Goal: Information Seeking & Learning: Learn about a topic

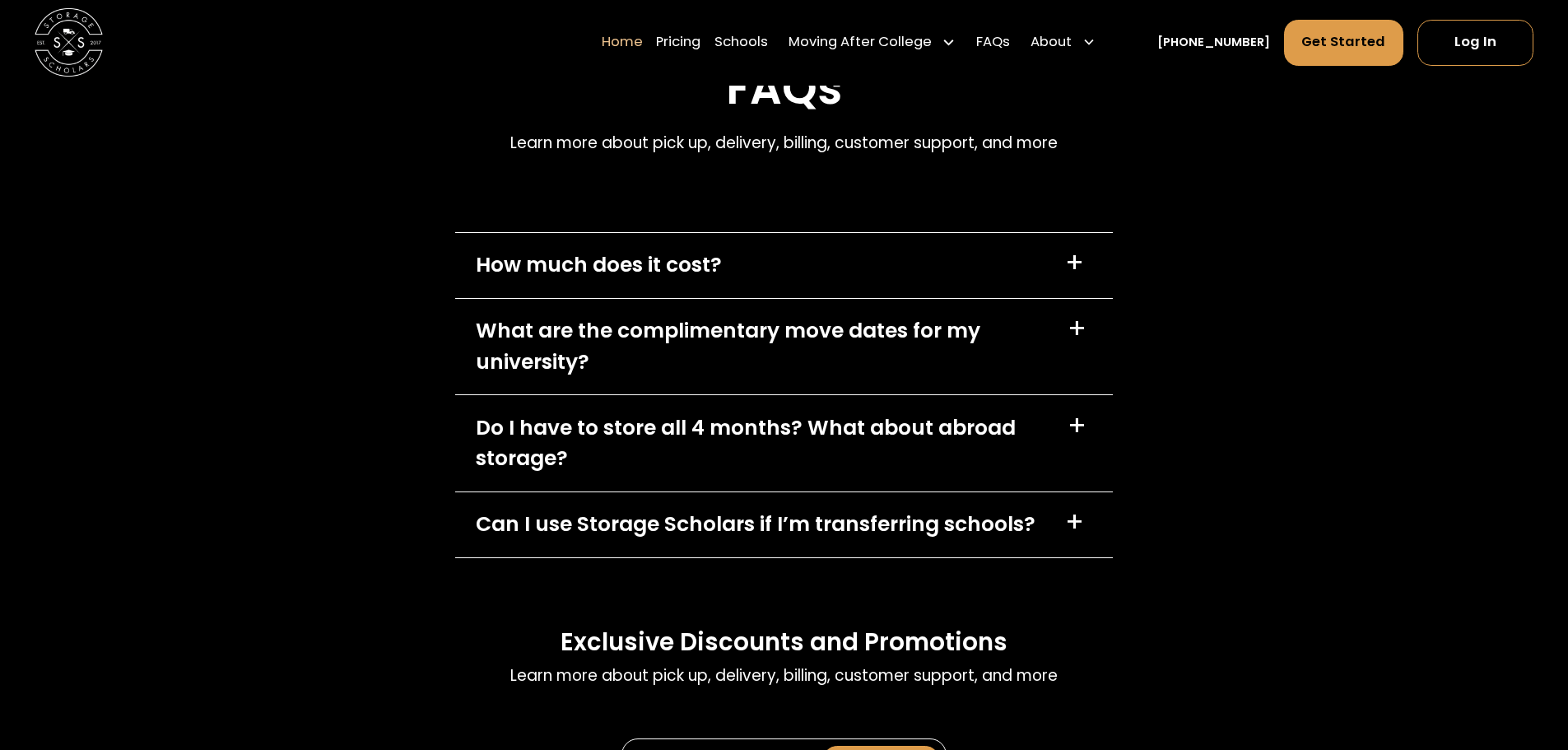
scroll to position [5023, 0]
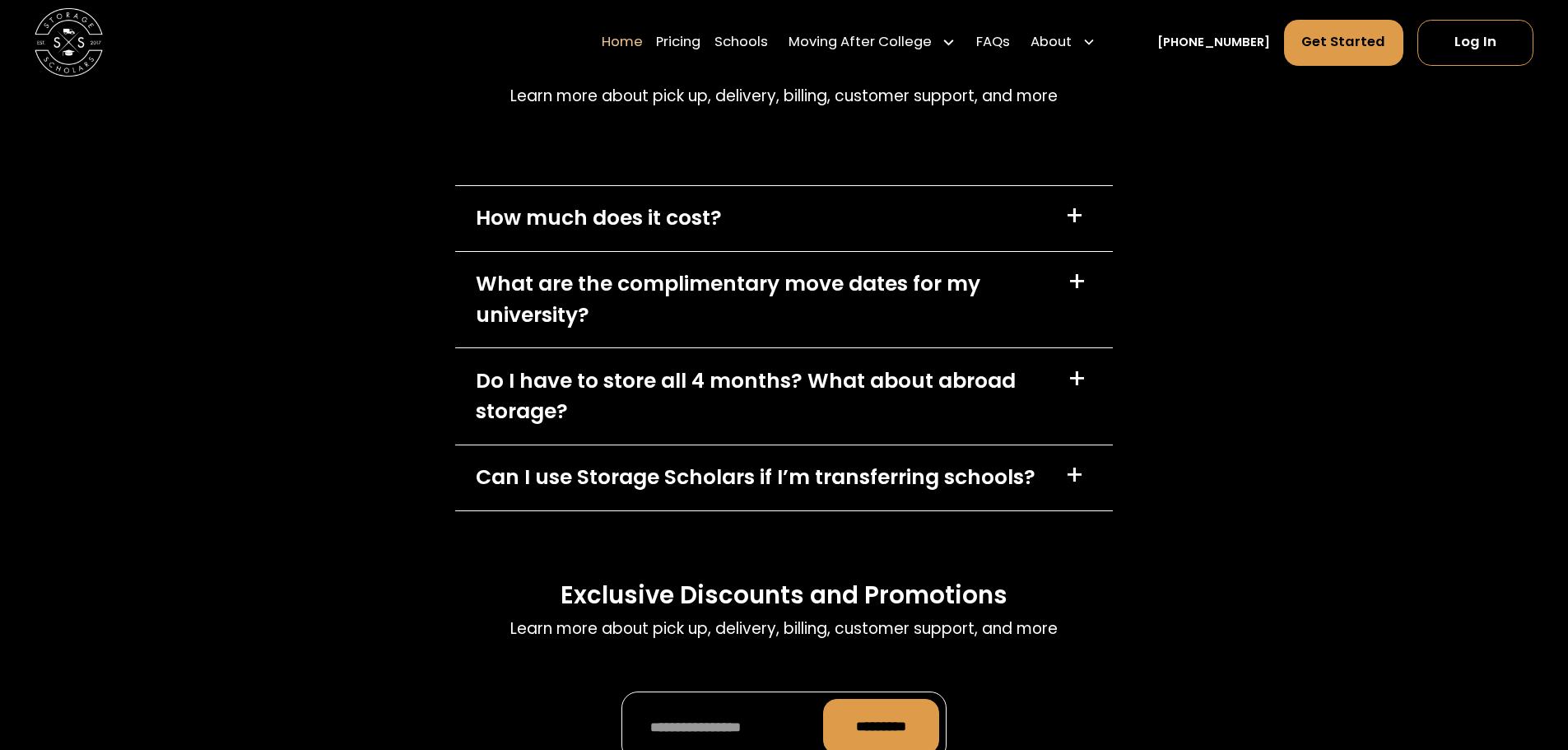
click at [634, 390] on div "Do I have to store all 4 months? What about abroad storage?" at bounding box center [761, 396] width 571 height 61
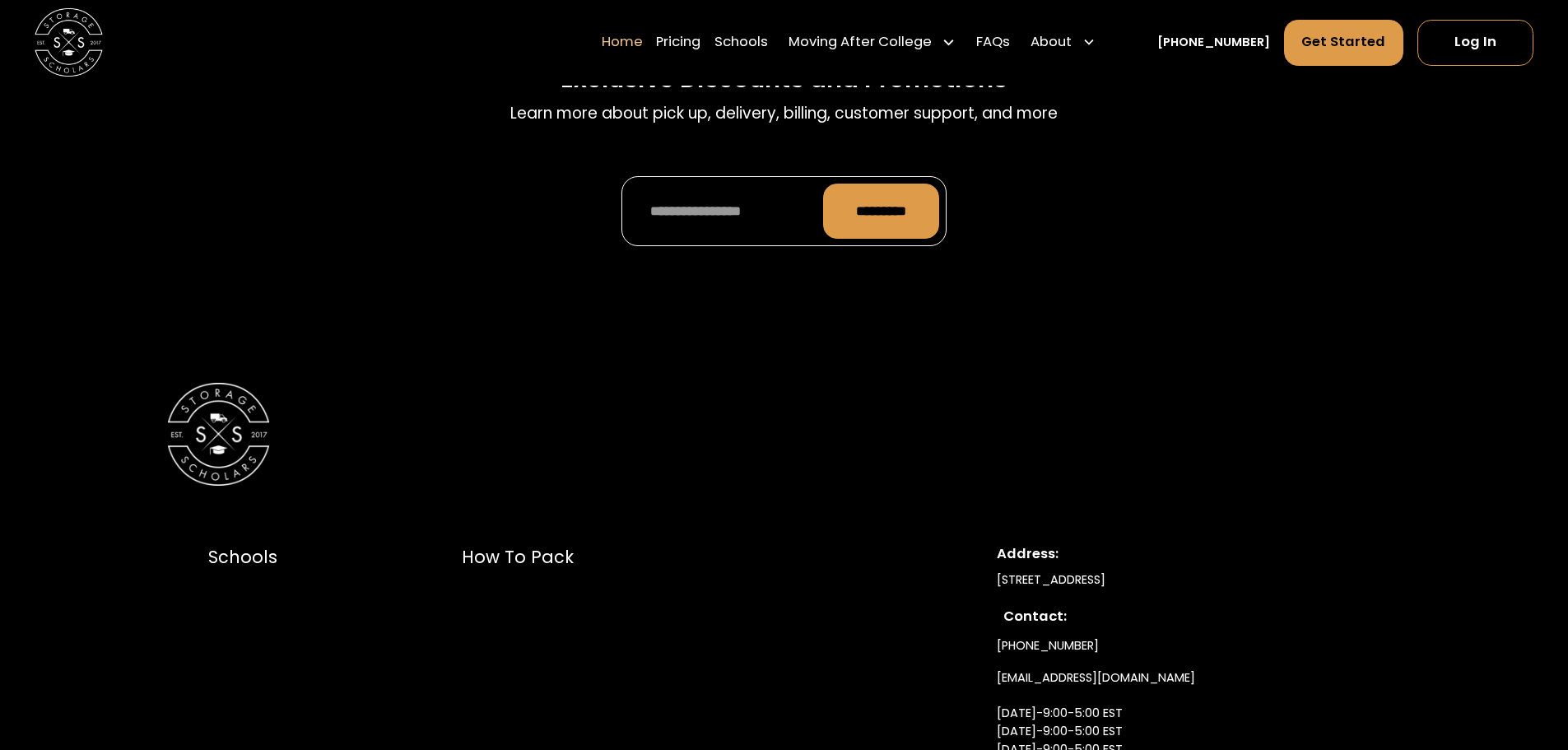
scroll to position [6093, 0]
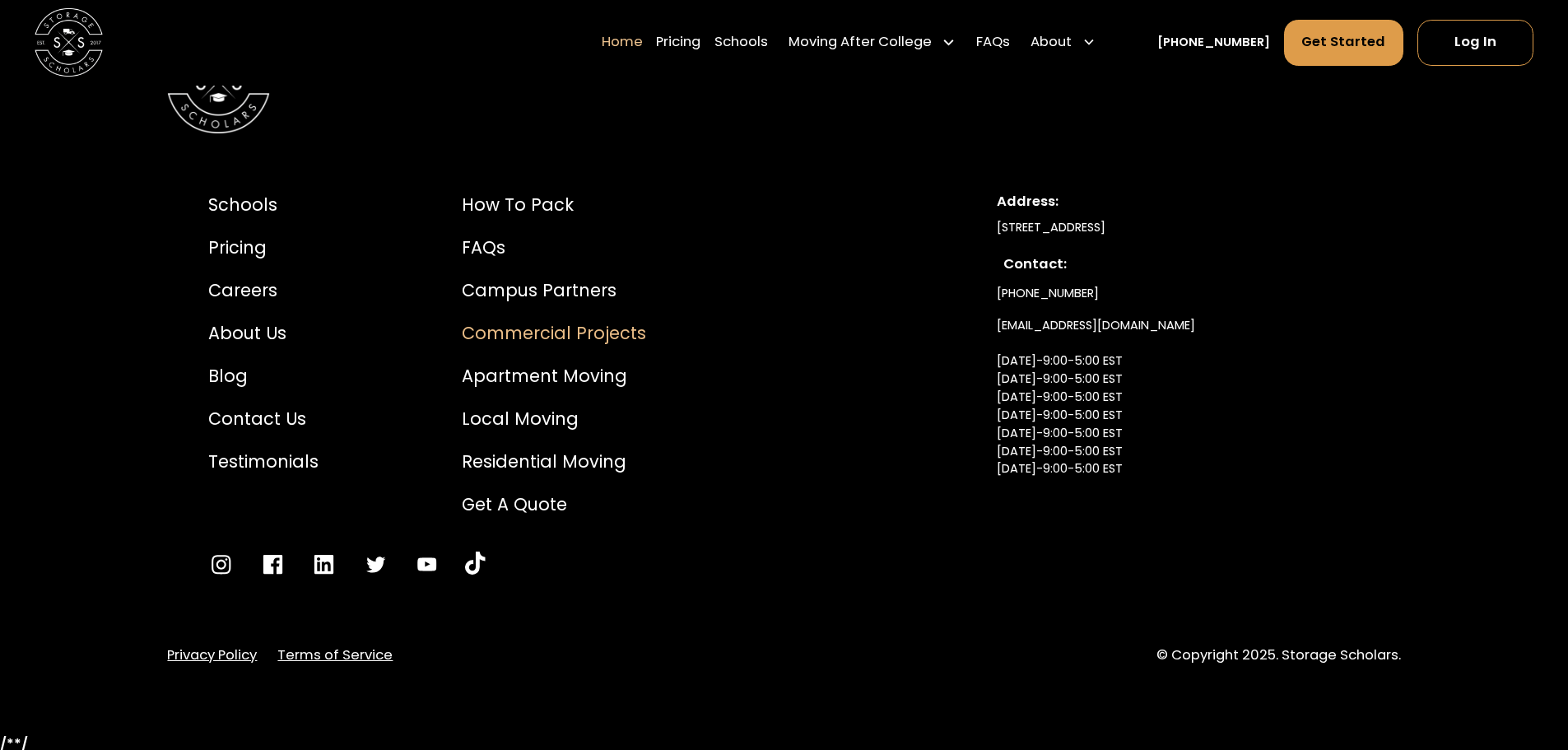
click at [542, 337] on div "Commercial Projects" at bounding box center [553, 333] width 184 height 26
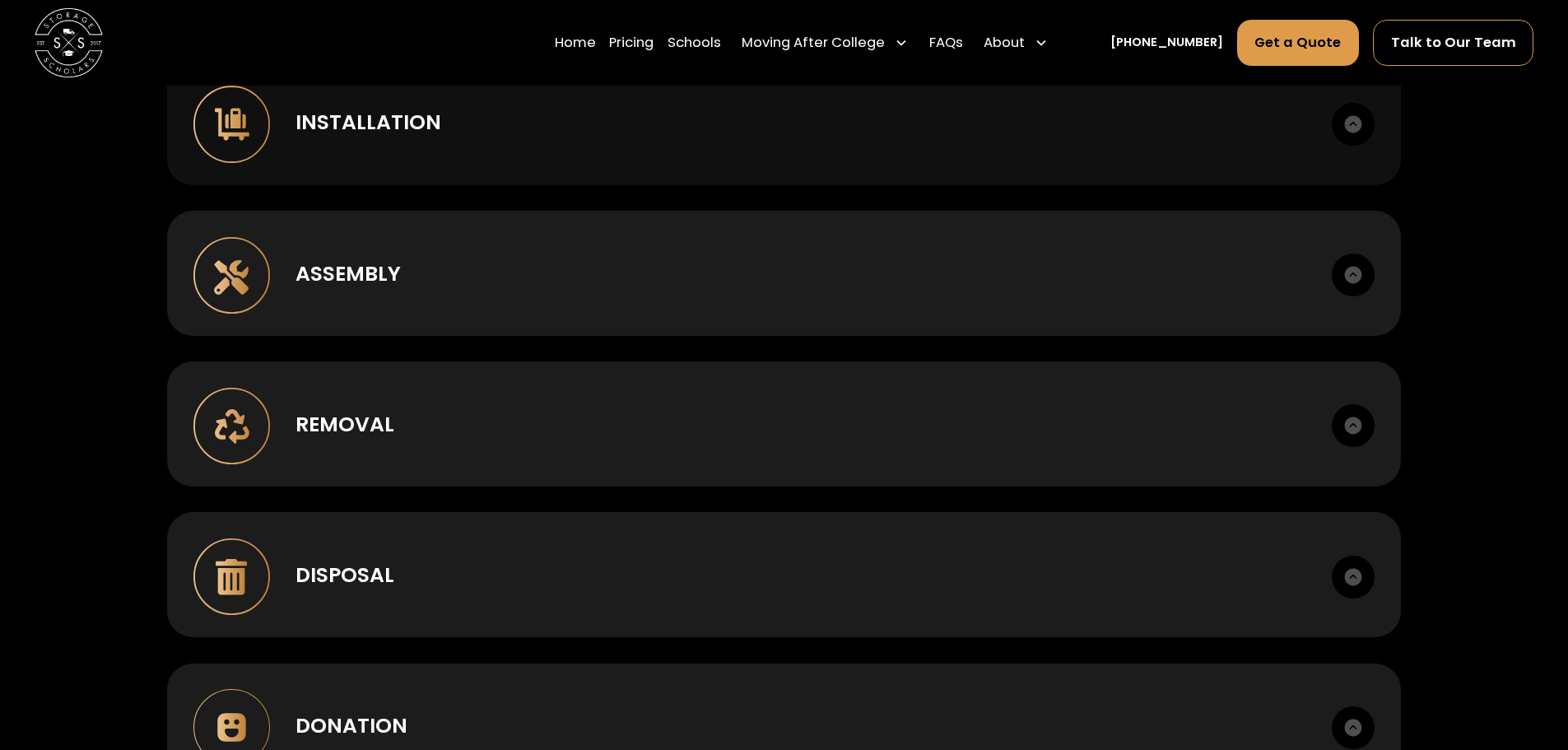
scroll to position [1316, 0]
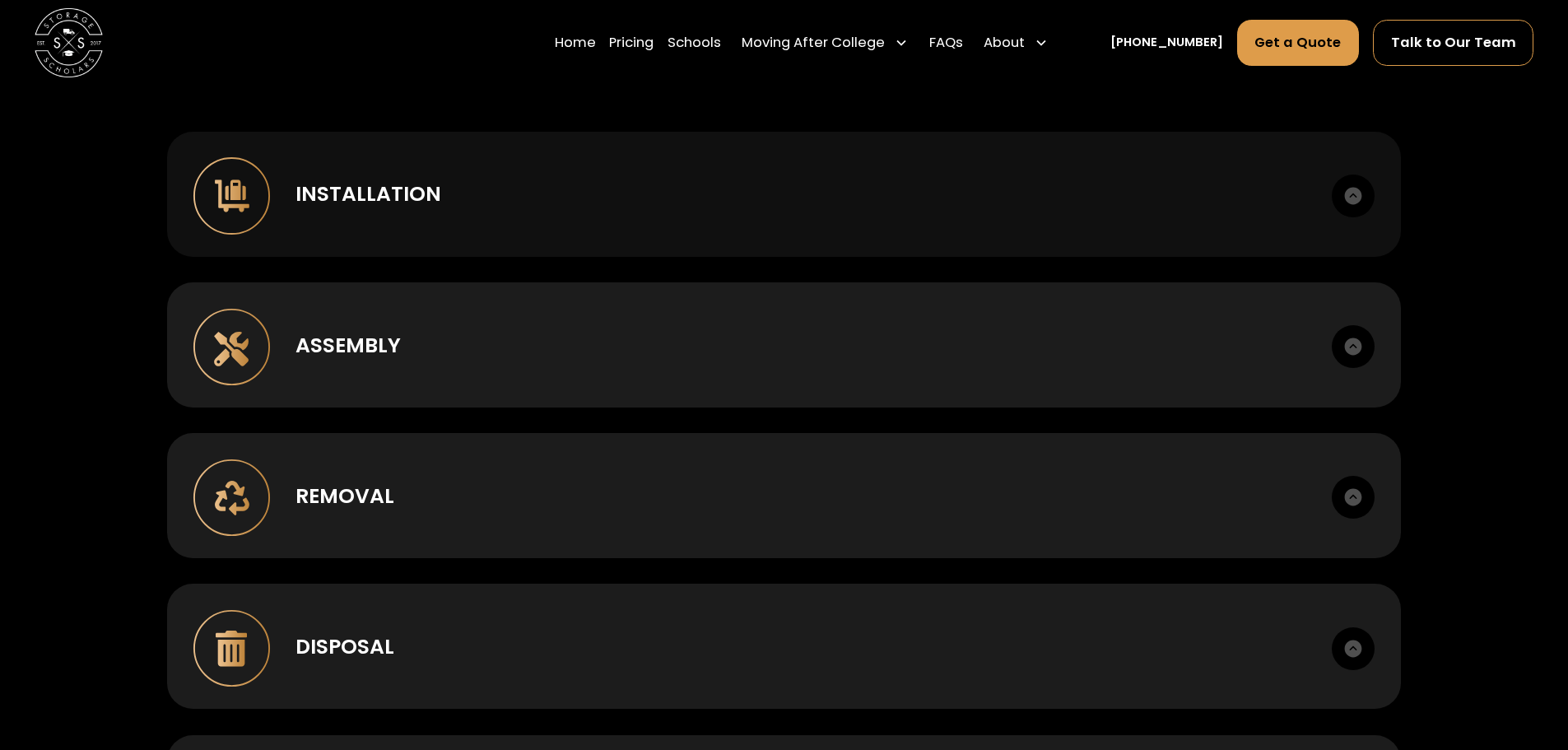
click at [1033, 181] on div "Installation" at bounding box center [800, 194] width 1011 height 30
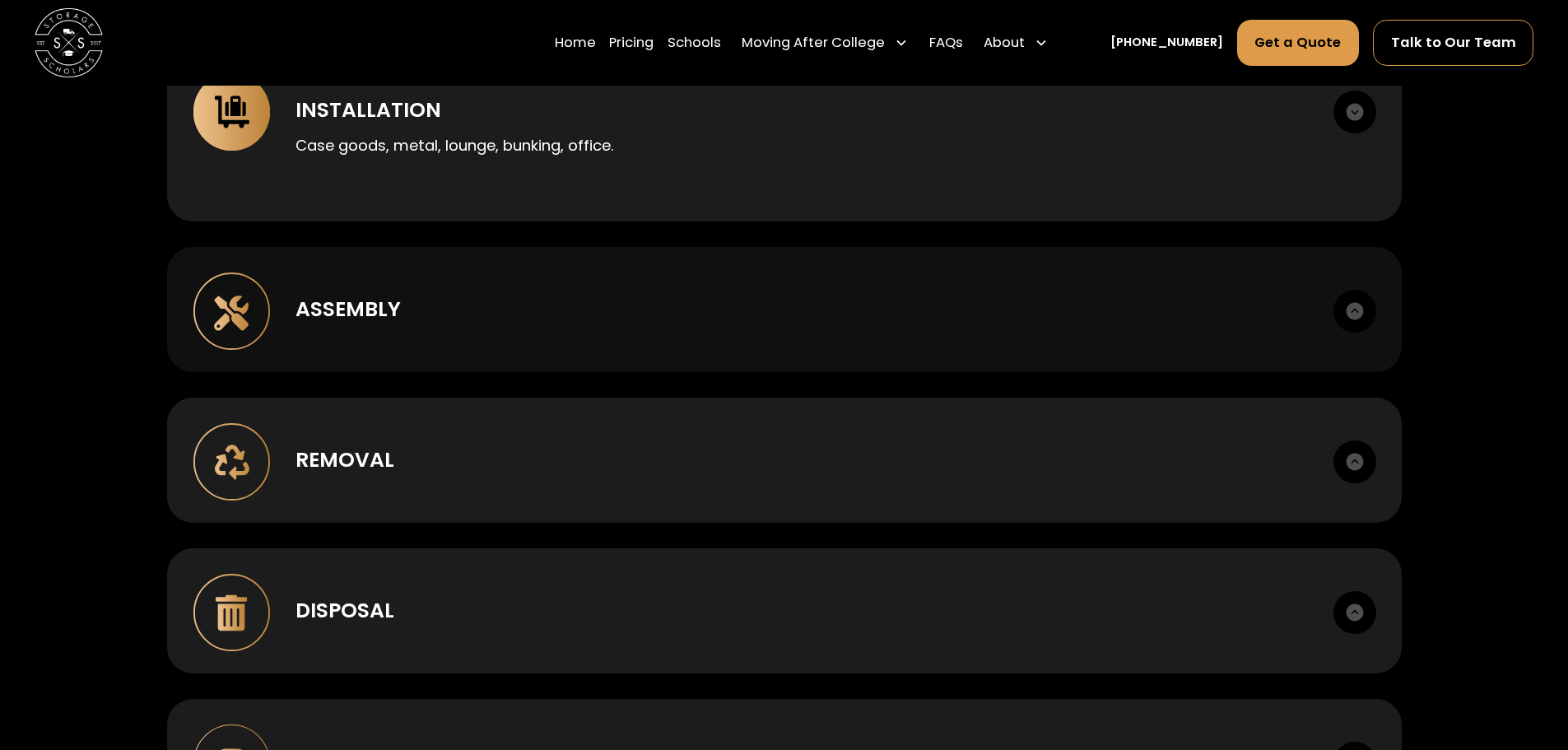
scroll to position [1563, 0]
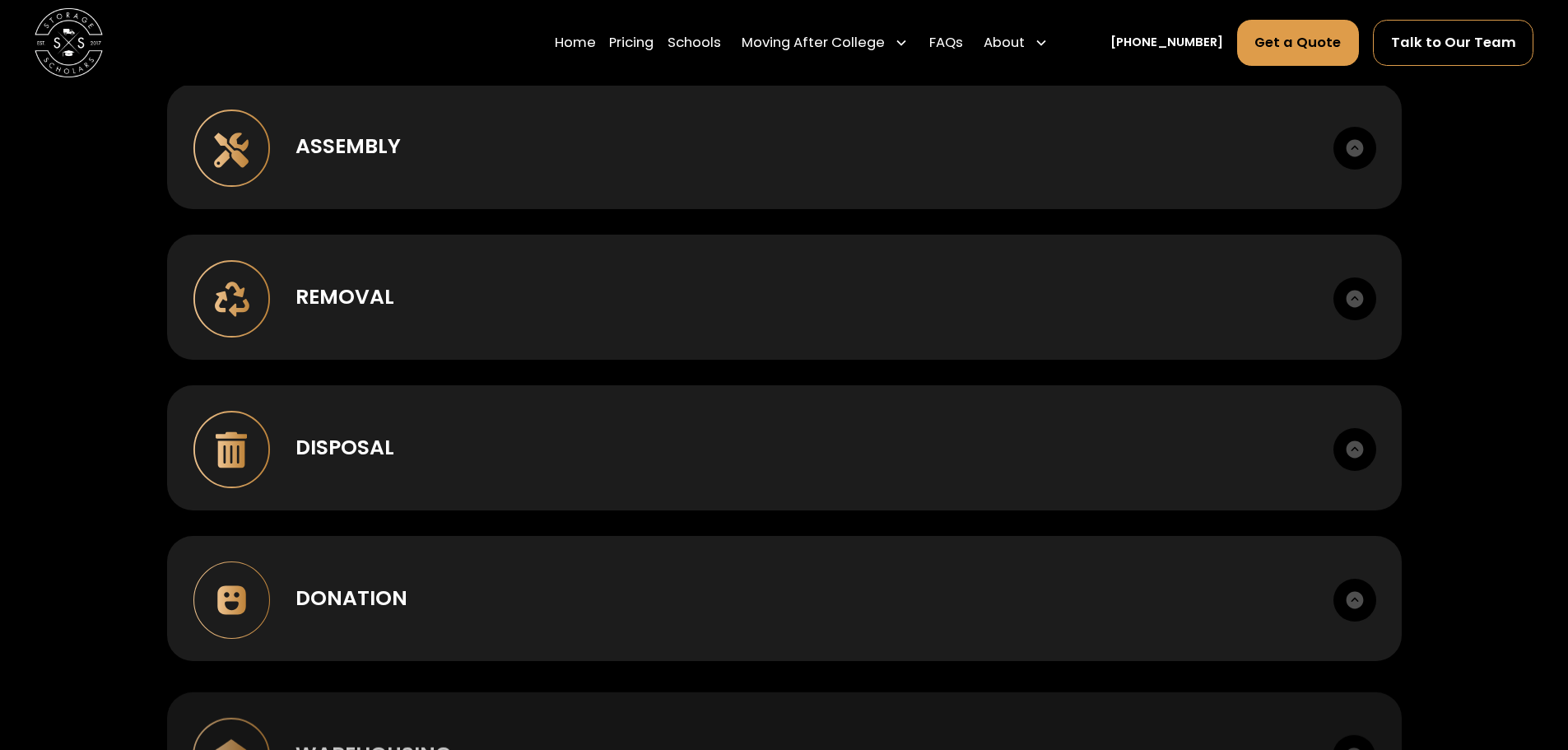
click at [768, 229] on div "Installation Case goods, metal, lounge, bunking, office. Assembly Box to room s…" at bounding box center [784, 498] width 1233 height 1229
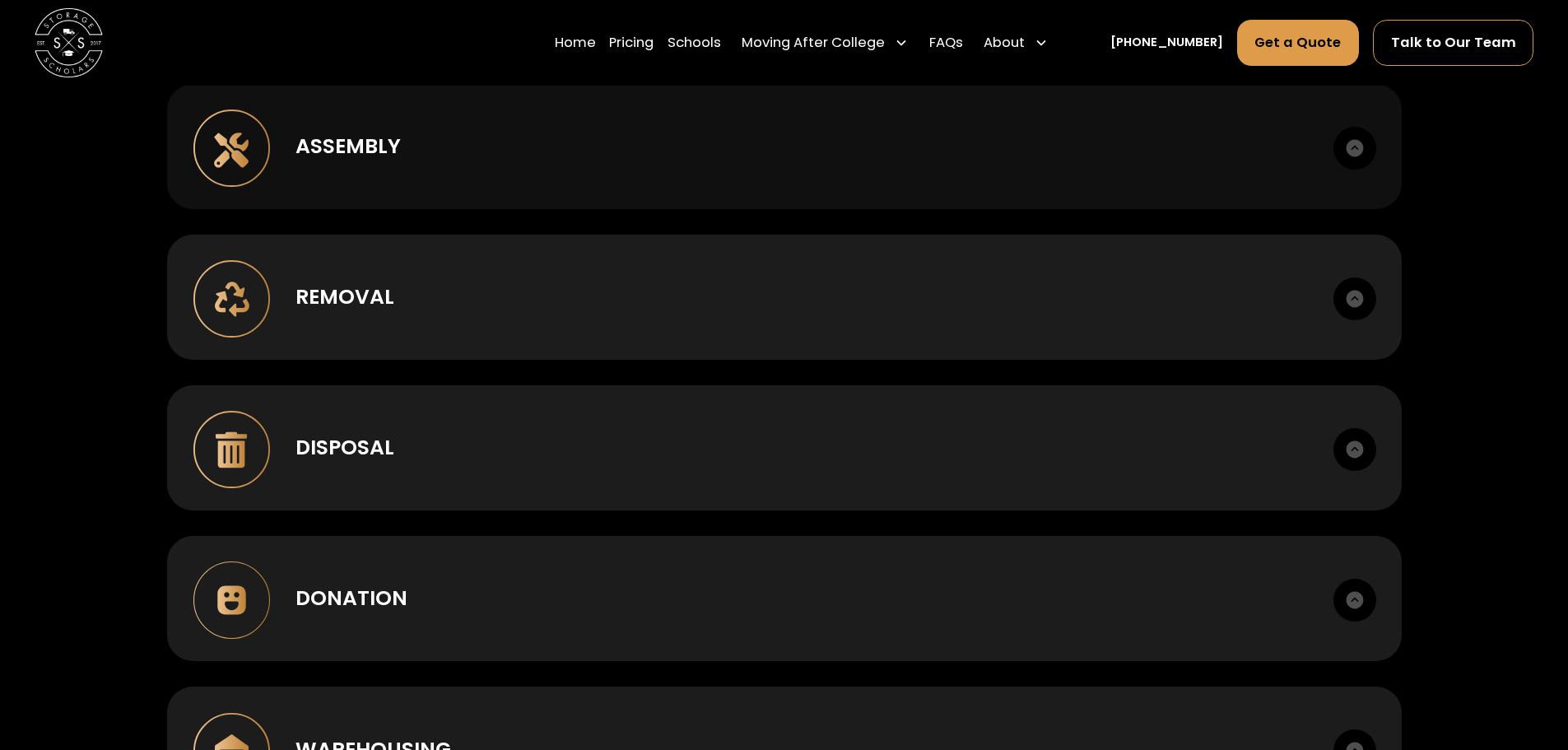
click at [778, 181] on div "Assembly Box to room setup. Hardware management." at bounding box center [784, 146] width 1234 height 125
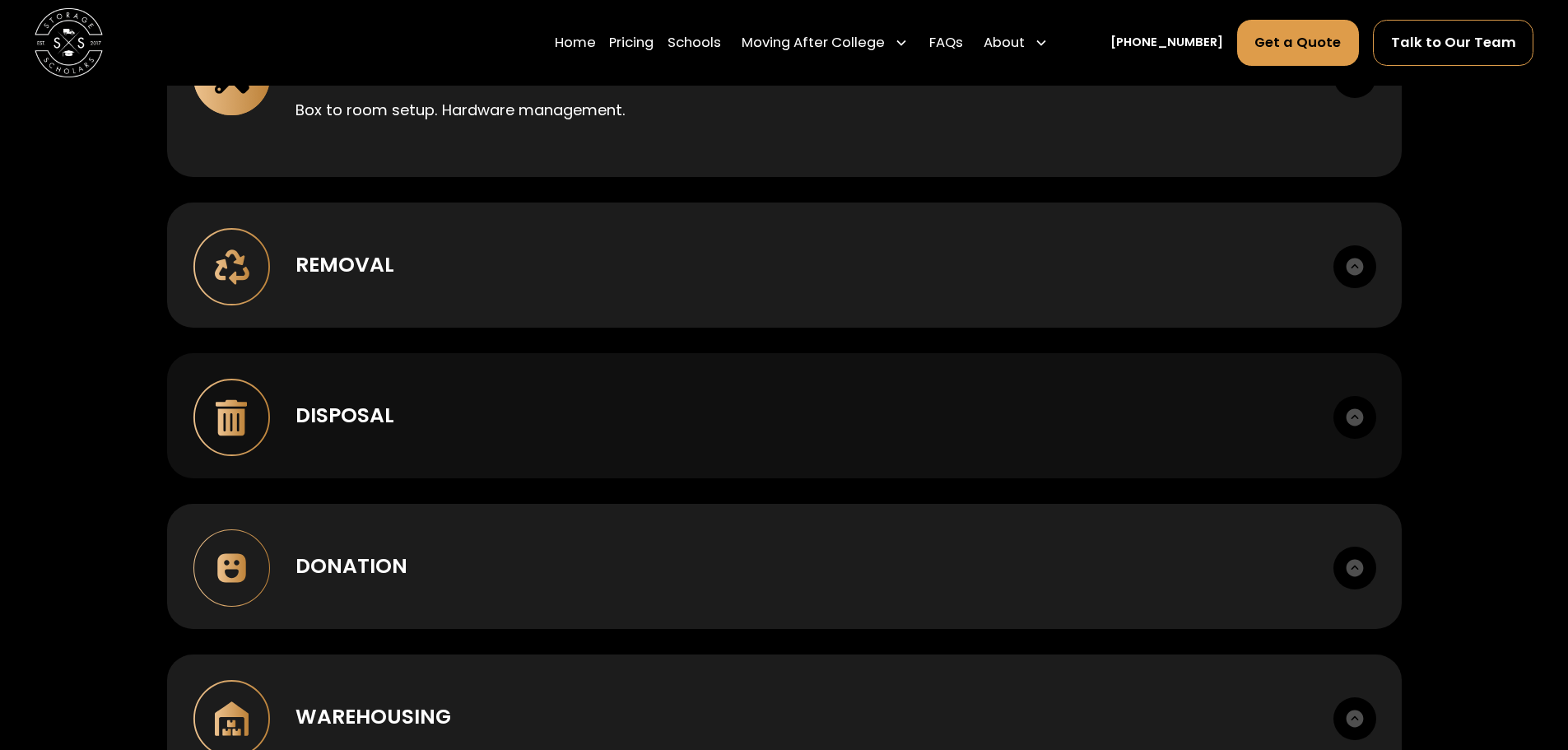
scroll to position [1892, 0]
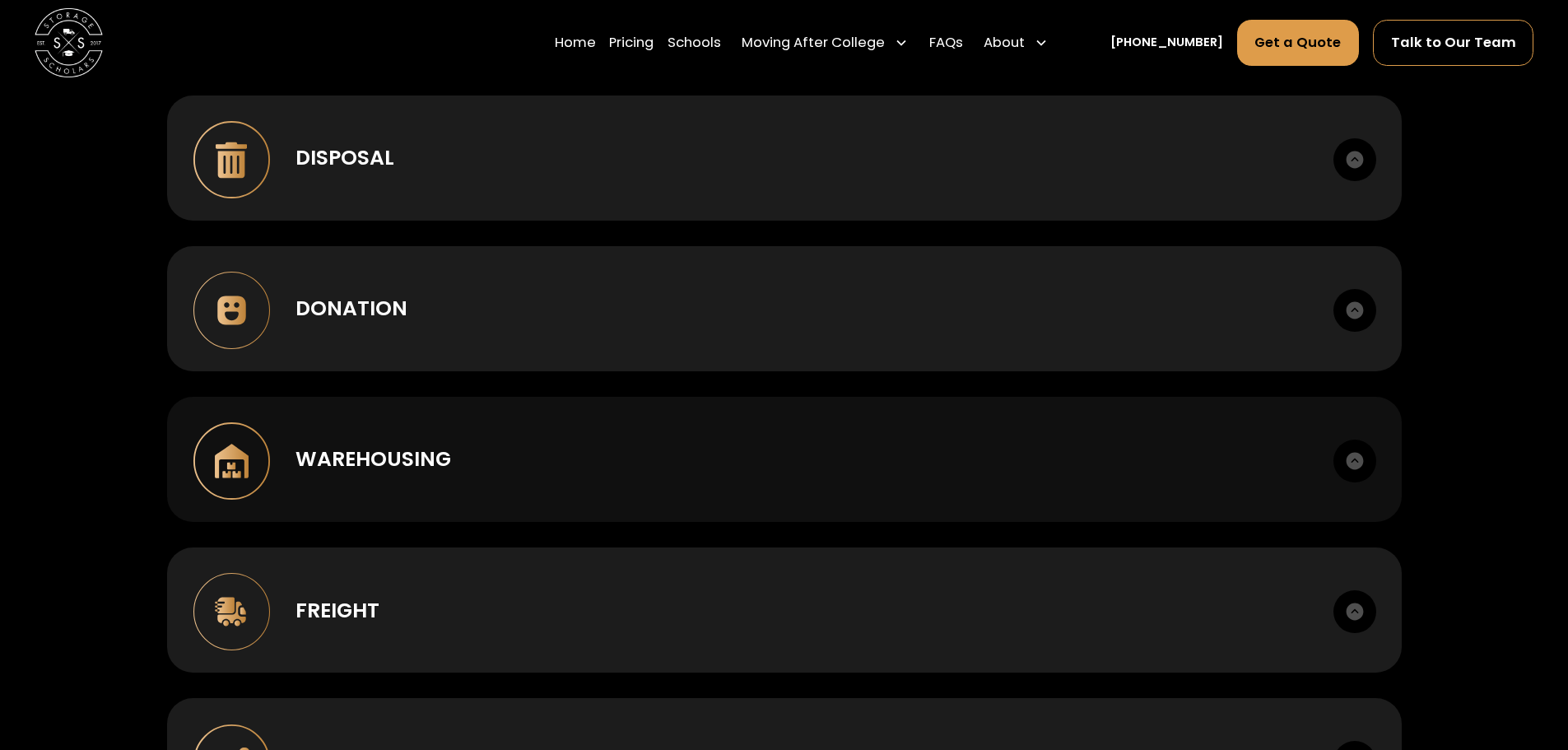
click at [703, 458] on div "Warehousing" at bounding box center [800, 459] width 1011 height 30
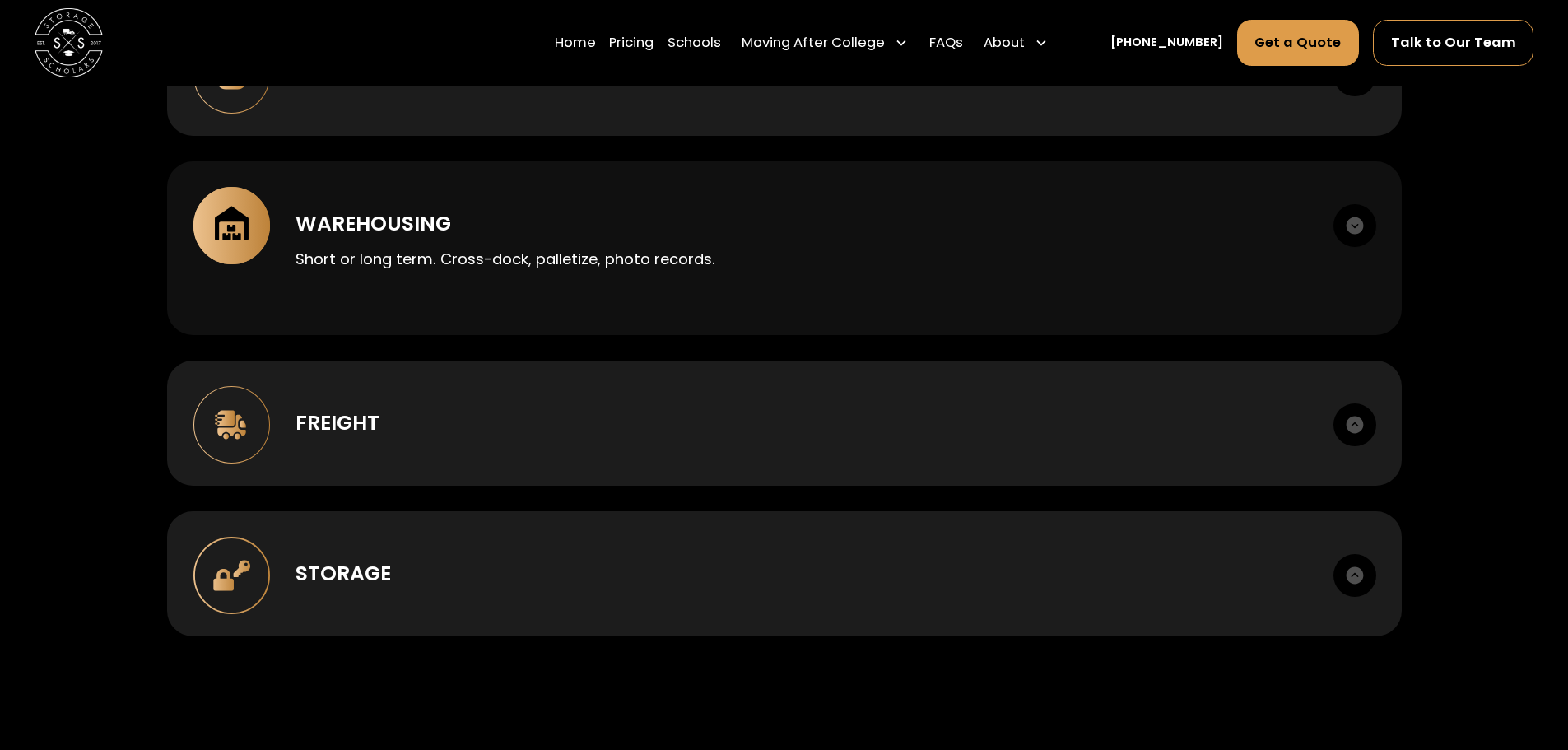
scroll to position [2140, 0]
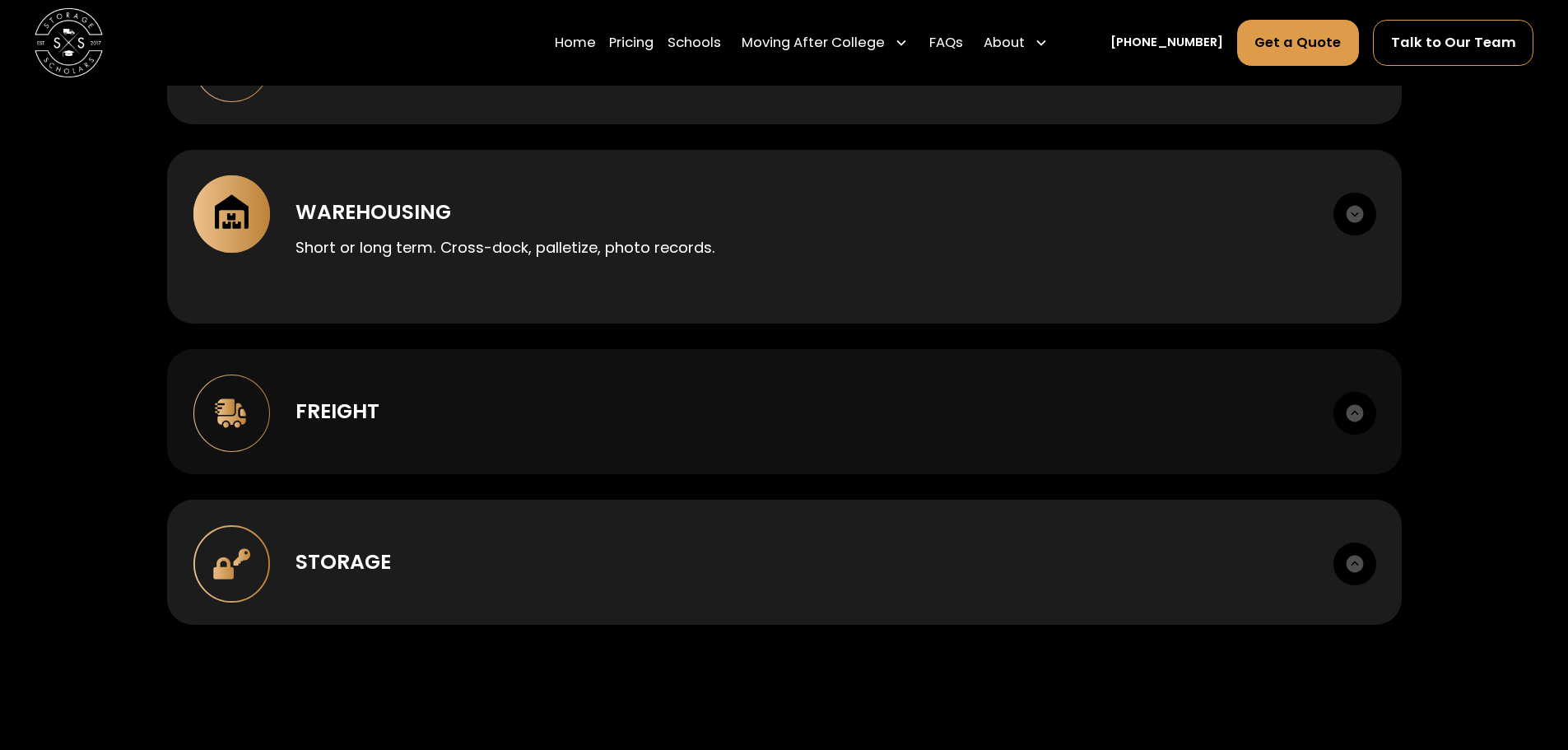
click at [705, 452] on div "Freight LTL, FTL, last mile. Scheduled delivery windows. Liftgate and inside de…" at bounding box center [784, 411] width 1234 height 125
